Goal: Task Accomplishment & Management: Complete application form

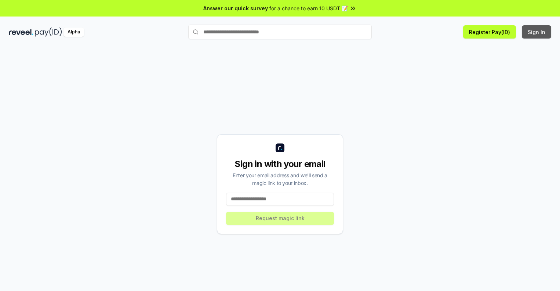
click at [537, 32] on button "Sign In" at bounding box center [536, 31] width 29 height 13
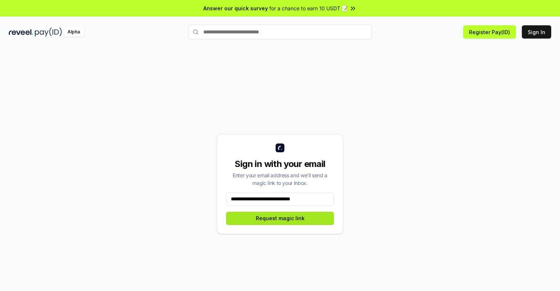
type input "**********"
click at [280, 218] on button "Request magic link" at bounding box center [280, 218] width 108 height 13
